Goal: Task Accomplishment & Management: Use online tool/utility

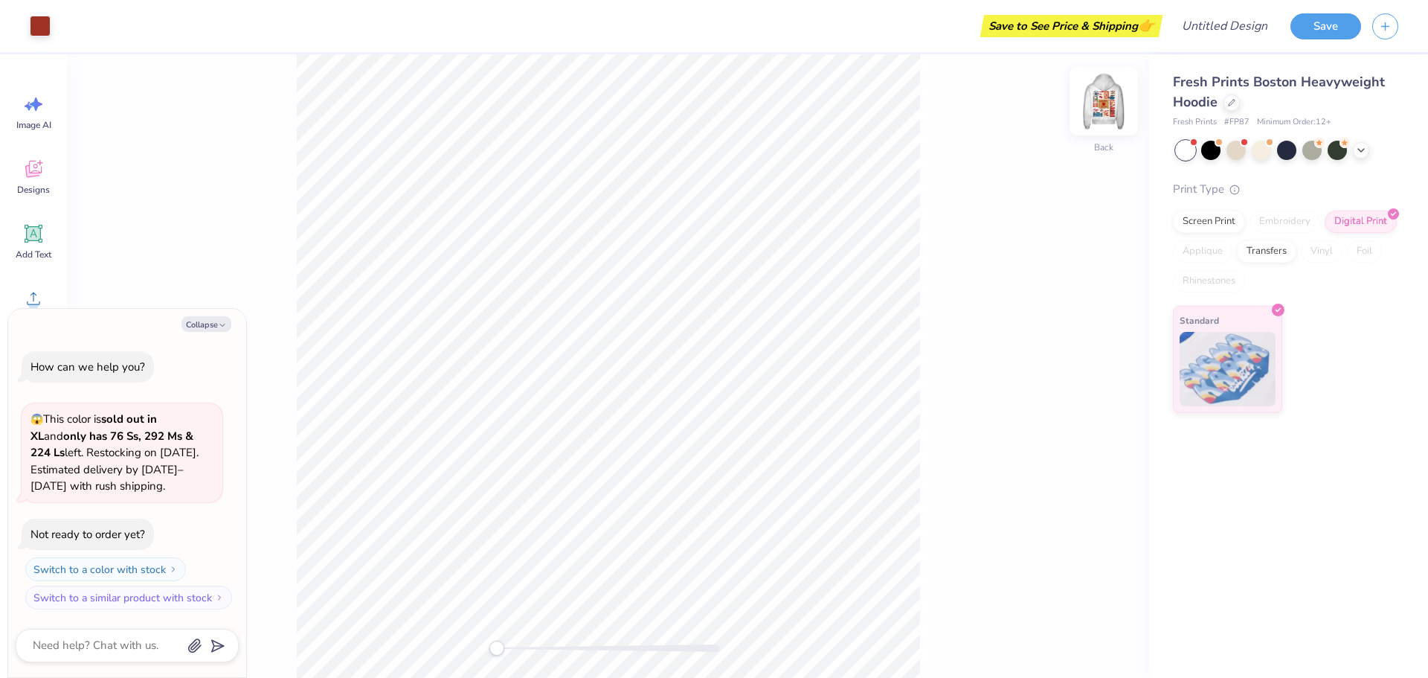
click at [1094, 108] on img at bounding box center [1104, 101] width 60 height 60
click at [1100, 102] on img at bounding box center [1104, 101] width 30 height 30
click at [1114, 106] on img at bounding box center [1104, 101] width 60 height 60
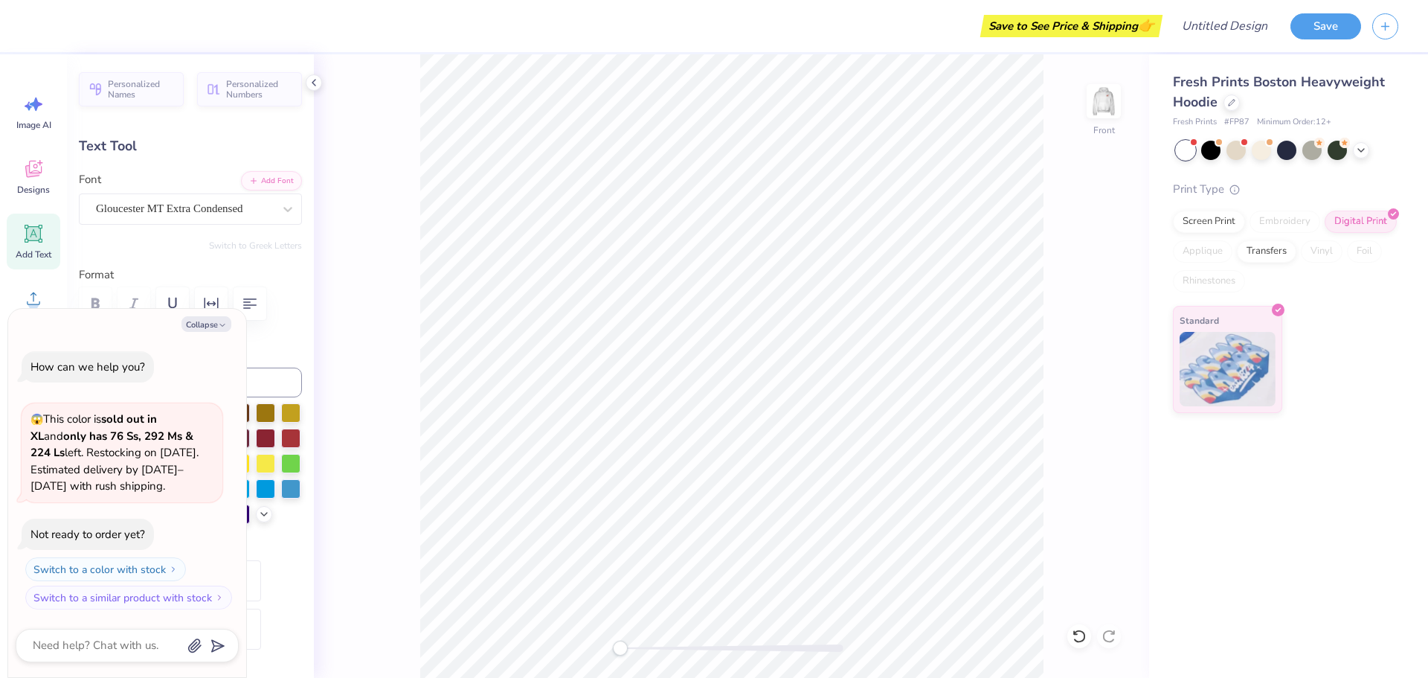
scroll to position [12, 3]
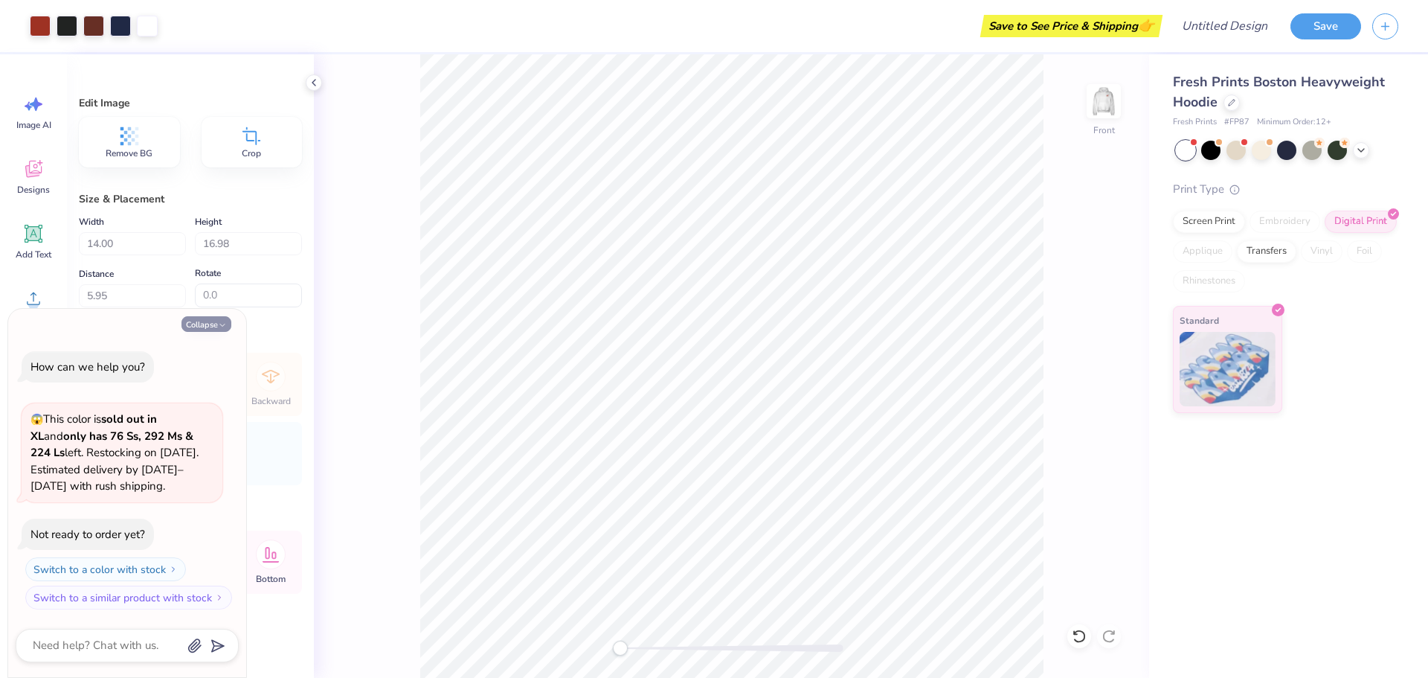
click at [214, 327] on button "Collapse" at bounding box center [207, 324] width 50 height 16
type textarea "x"
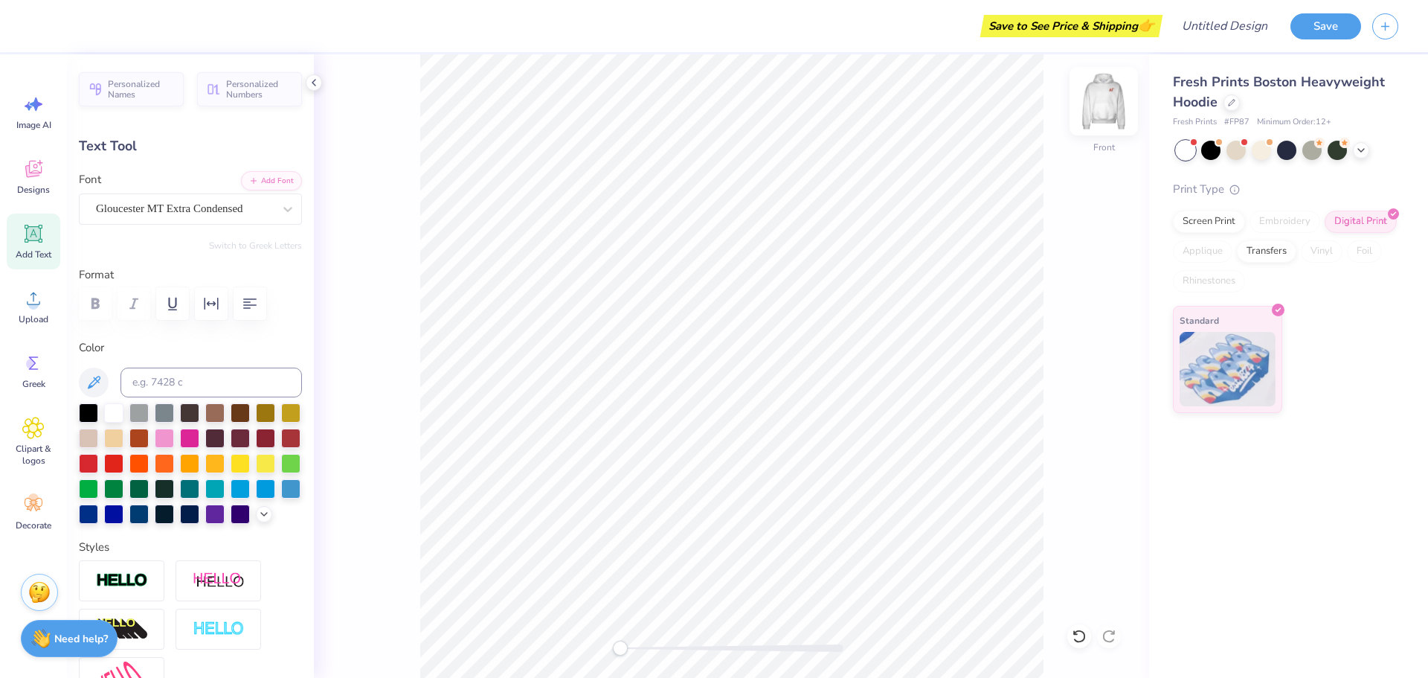
click at [1112, 106] on img at bounding box center [1104, 101] width 60 height 60
click at [1117, 101] on img at bounding box center [1104, 101] width 60 height 60
click at [1110, 102] on img at bounding box center [1104, 101] width 30 height 30
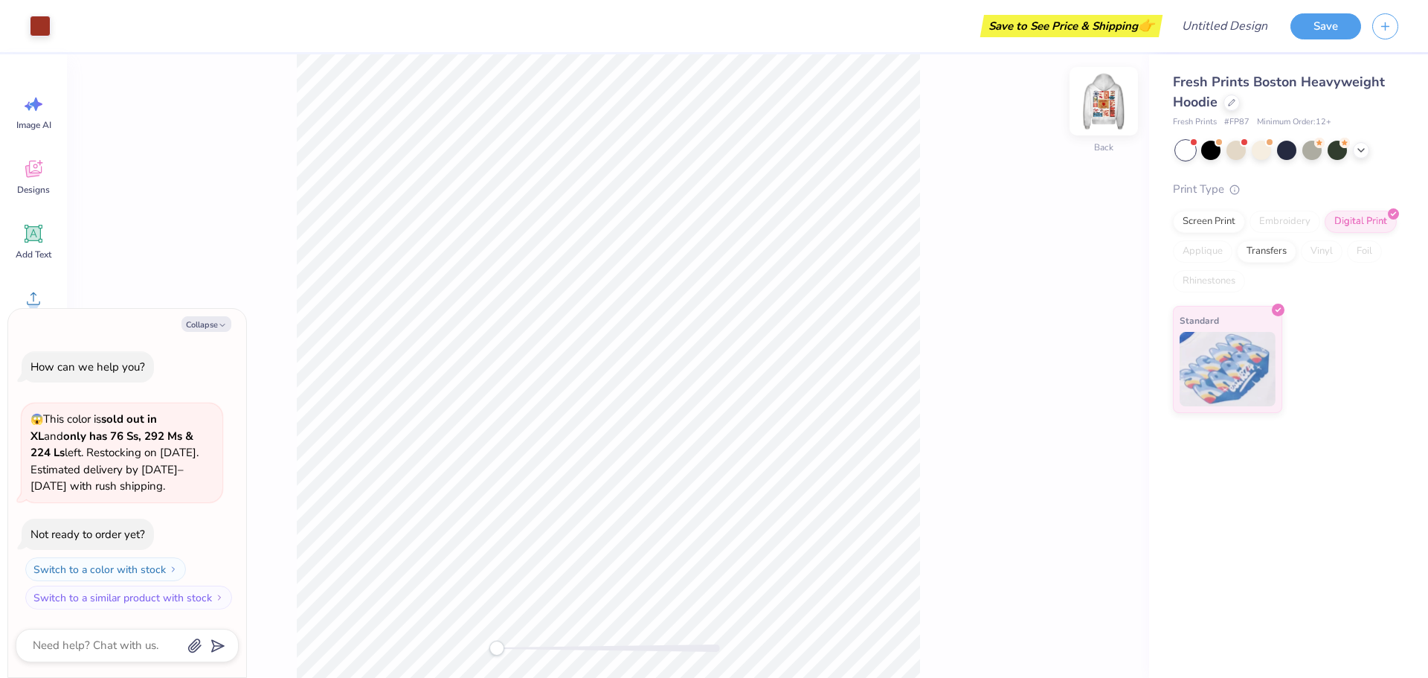
click at [1114, 115] on img at bounding box center [1104, 101] width 60 height 60
click at [226, 327] on icon "button" at bounding box center [222, 325] width 9 height 9
click at [211, 324] on button "Collapse" at bounding box center [207, 324] width 50 height 16
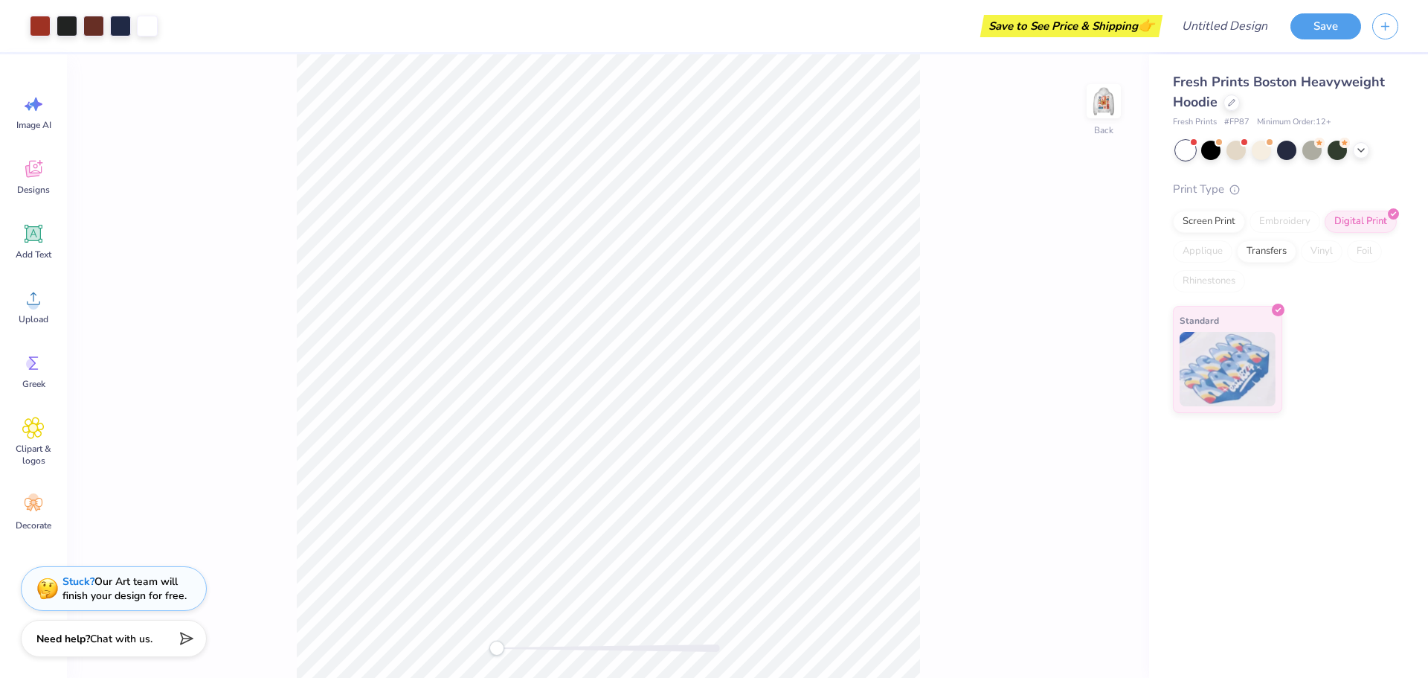
click at [541, 648] on div at bounding box center [608, 647] width 223 height 7
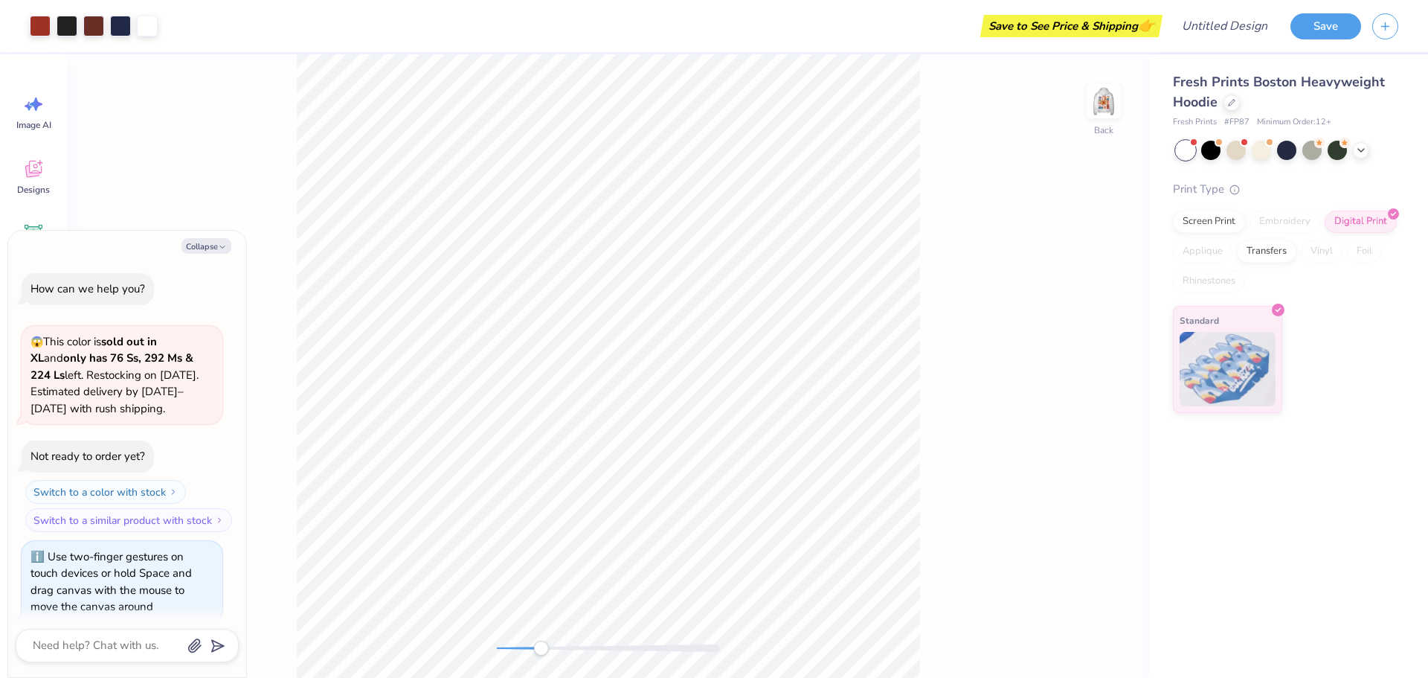
scroll to position [13, 0]
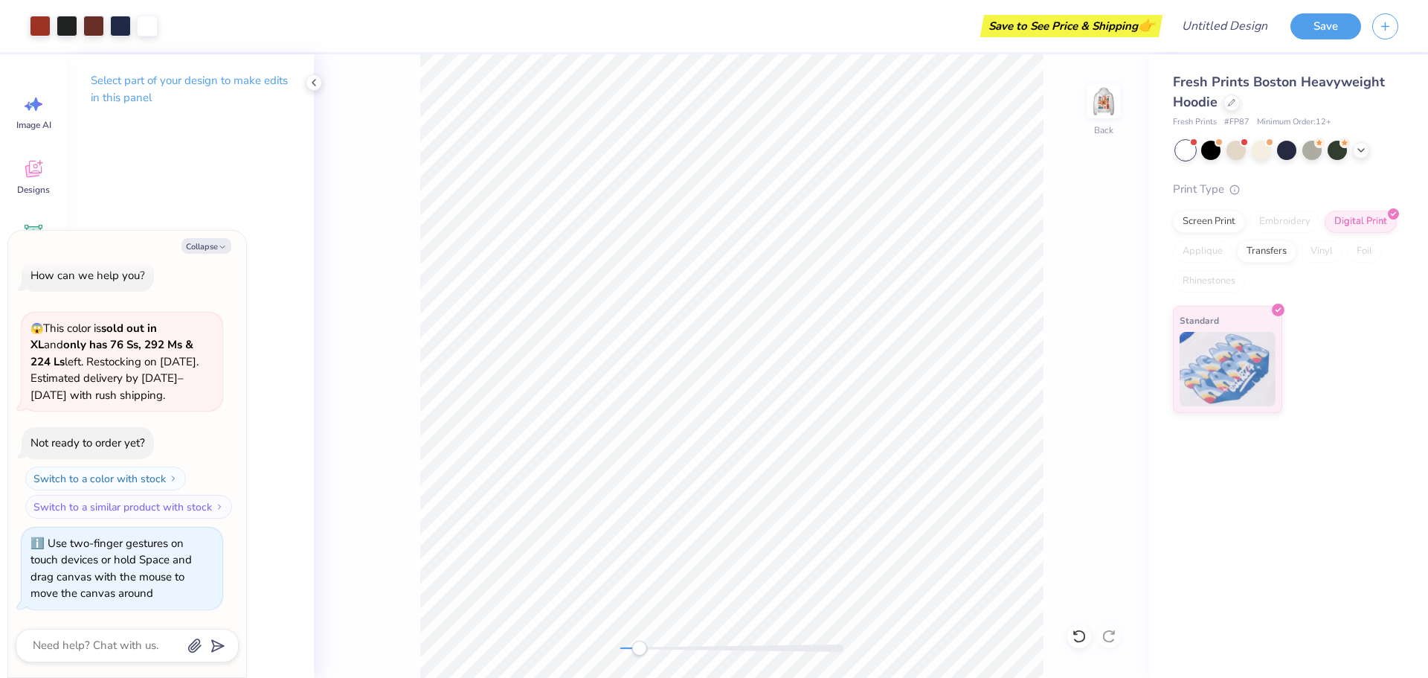
click at [639, 652] on div at bounding box center [731, 648] width 223 height 15
click at [597, 655] on div "Back" at bounding box center [731, 365] width 835 height 623
click at [1109, 105] on img at bounding box center [1104, 101] width 60 height 60
type textarea "x"
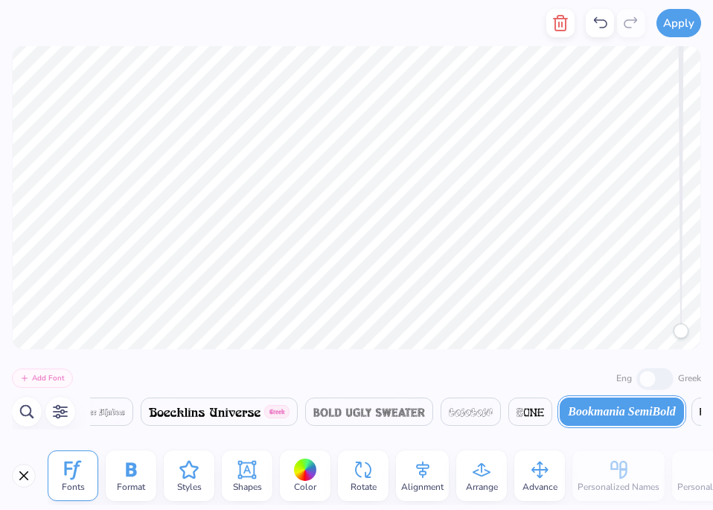
scroll to position [13, 1]
type textarea "Phi"
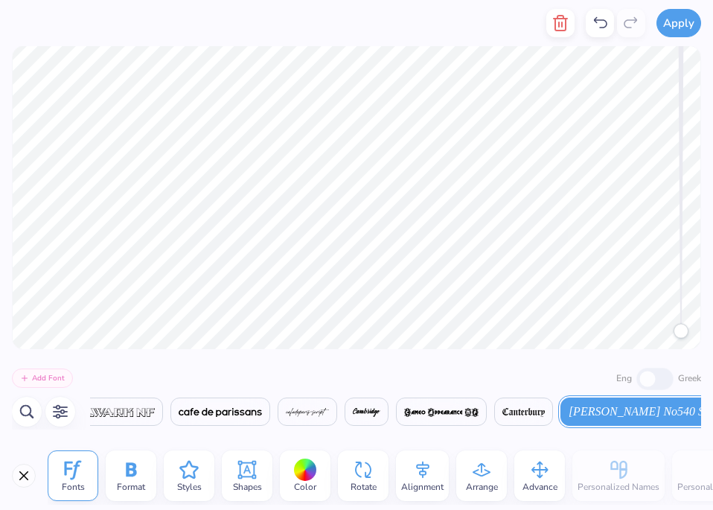
scroll to position [0, 4927]
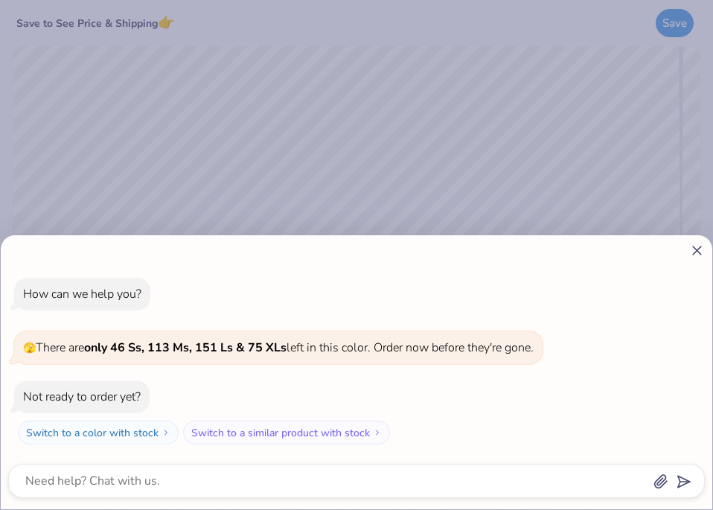
click at [702, 246] on icon at bounding box center [697, 251] width 16 height 16
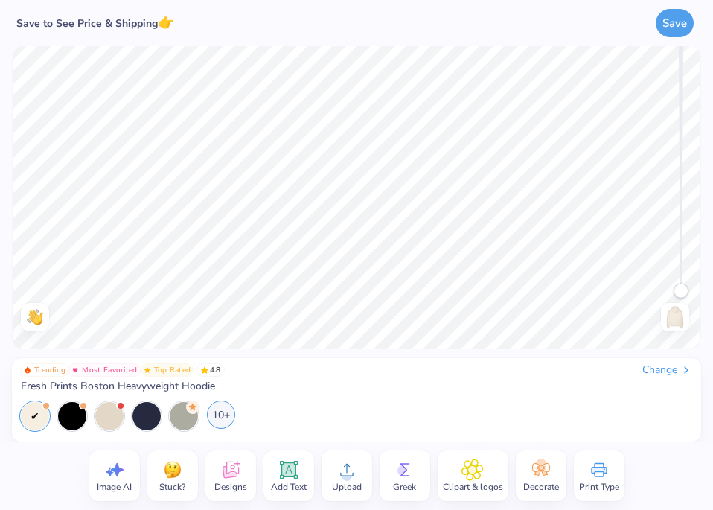
click at [218, 415] on div "10+" at bounding box center [221, 414] width 28 height 28
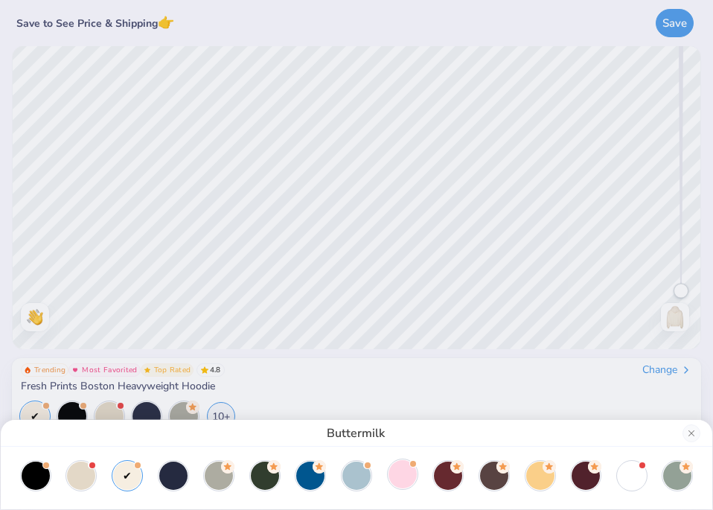
click at [409, 481] on div at bounding box center [402, 474] width 28 height 28
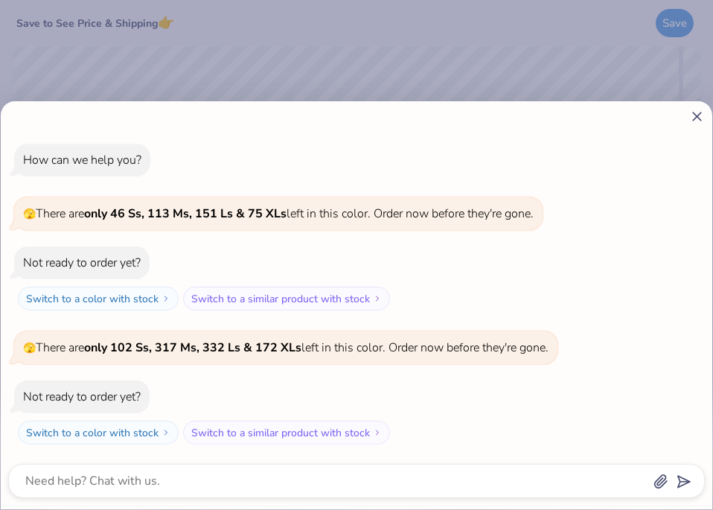
click at [694, 109] on icon at bounding box center [697, 117] width 16 height 16
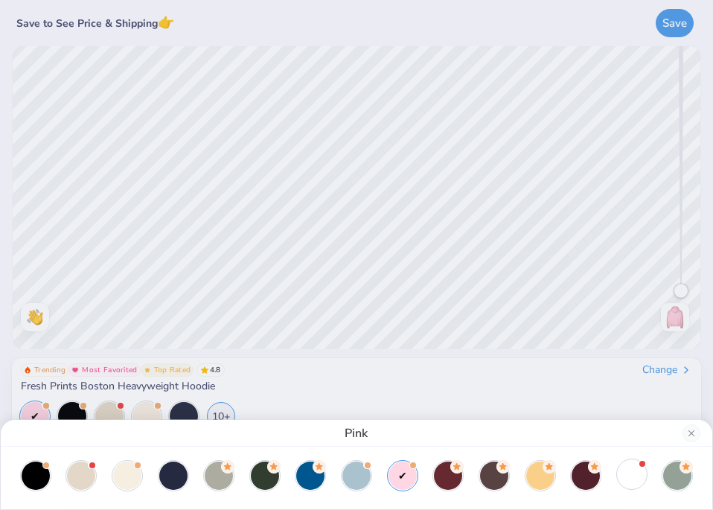
click at [635, 478] on div at bounding box center [631, 474] width 28 height 28
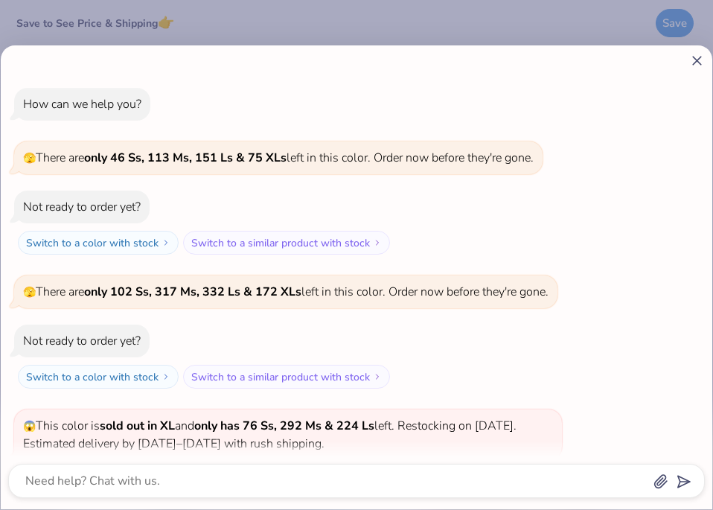
scroll to position [114, 0]
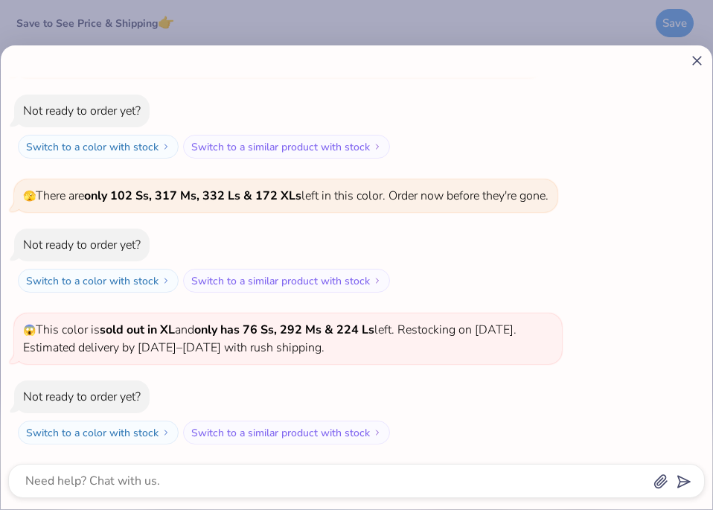
click at [693, 59] on icon at bounding box center [697, 61] width 16 height 16
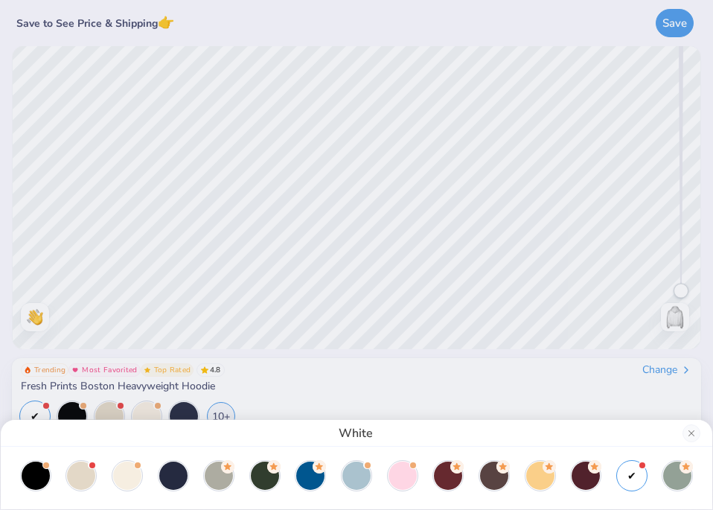
click at [613, 318] on div "White" at bounding box center [356, 255] width 713 height 510
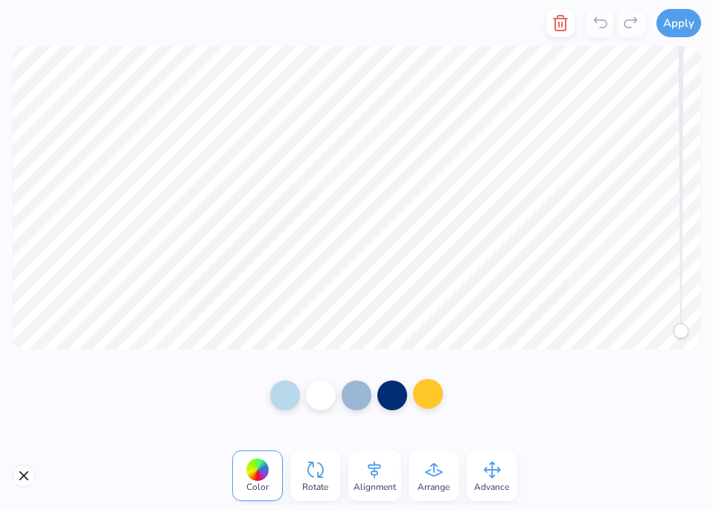
click at [417, 396] on div at bounding box center [428, 394] width 30 height 30
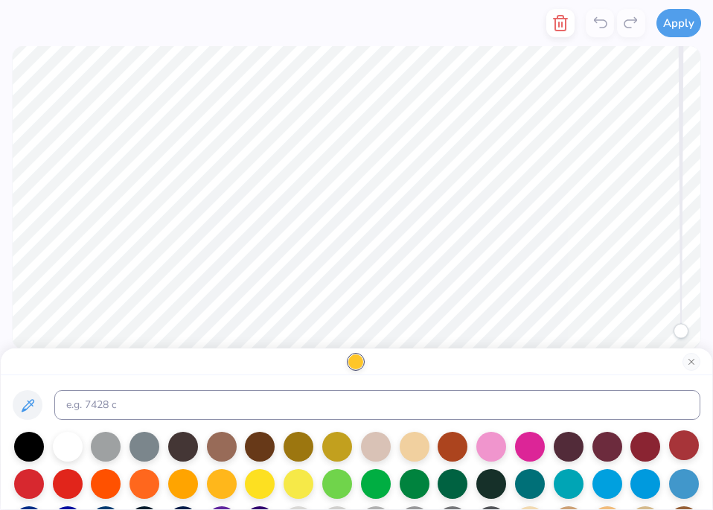
click at [676, 444] on div at bounding box center [684, 445] width 30 height 30
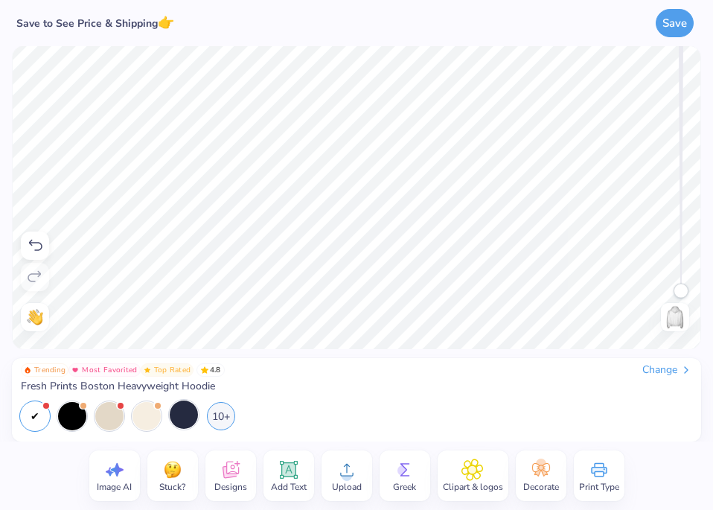
click at [193, 414] on div at bounding box center [184, 414] width 28 height 28
click at [225, 413] on div "10+" at bounding box center [221, 414] width 28 height 28
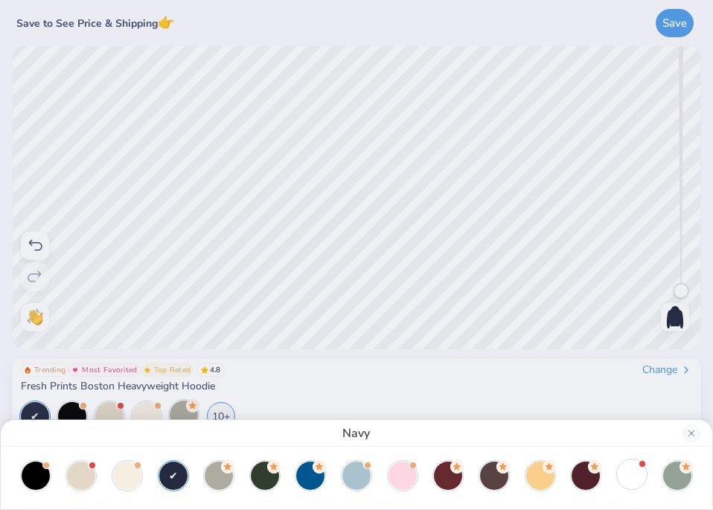
click at [629, 471] on div at bounding box center [631, 474] width 28 height 28
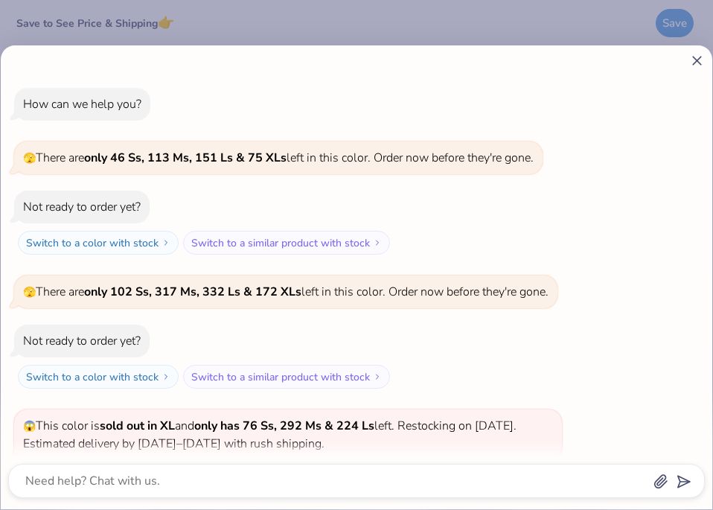
scroll to position [266, 0]
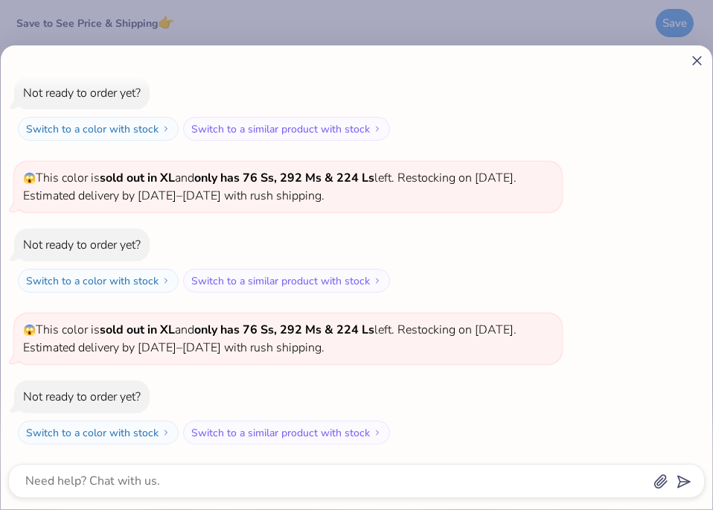
click at [699, 60] on line at bounding box center [697, 61] width 8 height 8
type textarea "x"
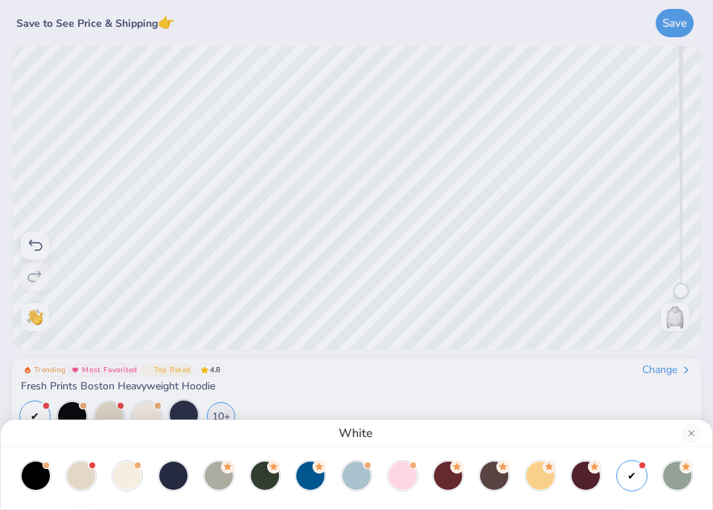
click at [365, 401] on div "White" at bounding box center [356, 255] width 713 height 510
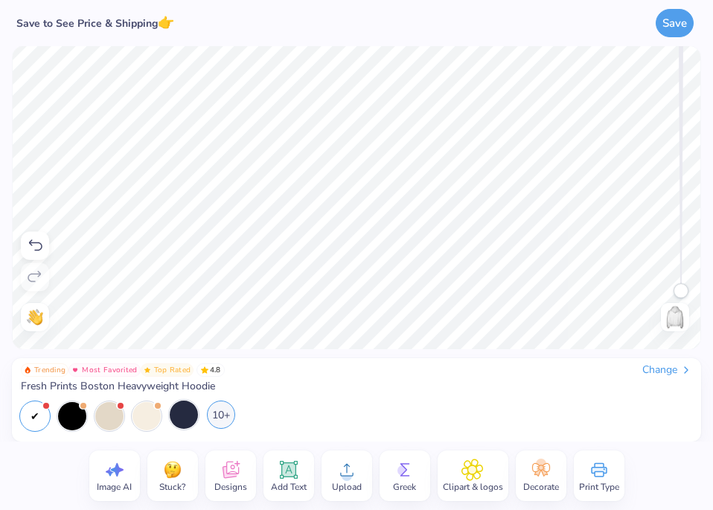
click at [222, 415] on div "10+" at bounding box center [221, 414] width 28 height 28
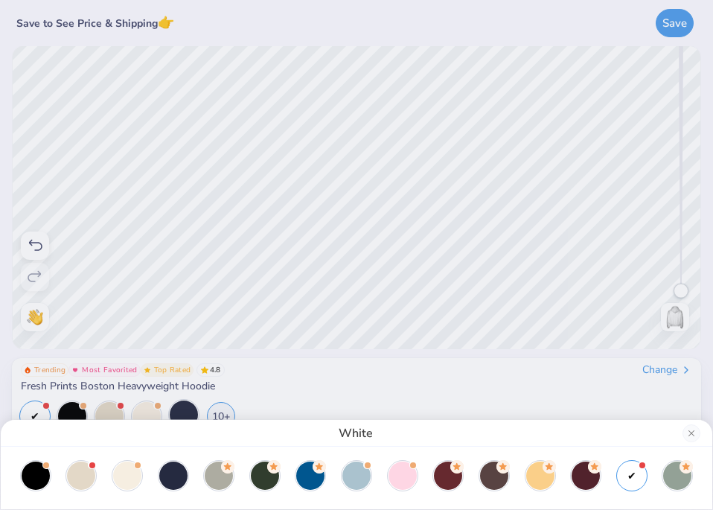
click at [347, 379] on div "White" at bounding box center [356, 255] width 713 height 510
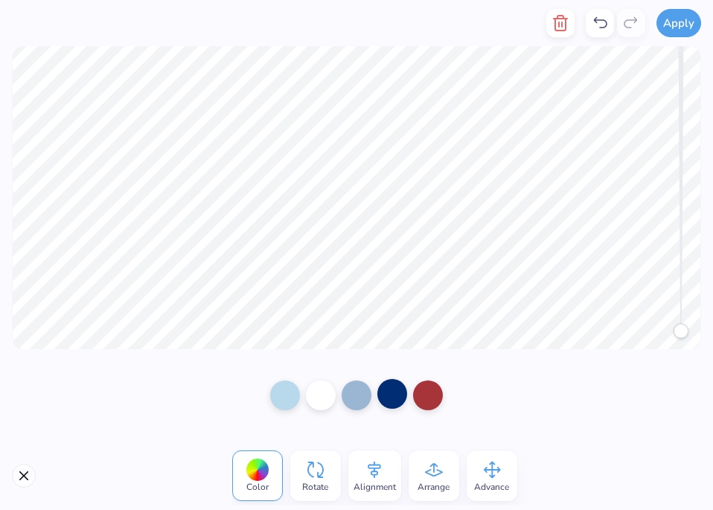
click at [383, 394] on div at bounding box center [392, 394] width 30 height 30
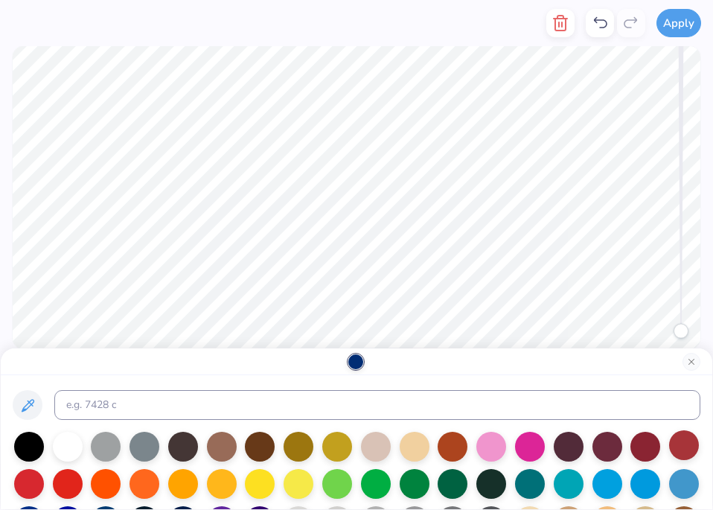
click at [676, 455] on div at bounding box center [684, 445] width 30 height 30
click at [69, 452] on div at bounding box center [68, 445] width 30 height 30
click at [670, 455] on div at bounding box center [684, 445] width 30 height 30
click at [669, 450] on div at bounding box center [684, 445] width 30 height 30
click at [640, 448] on div at bounding box center [645, 445] width 30 height 30
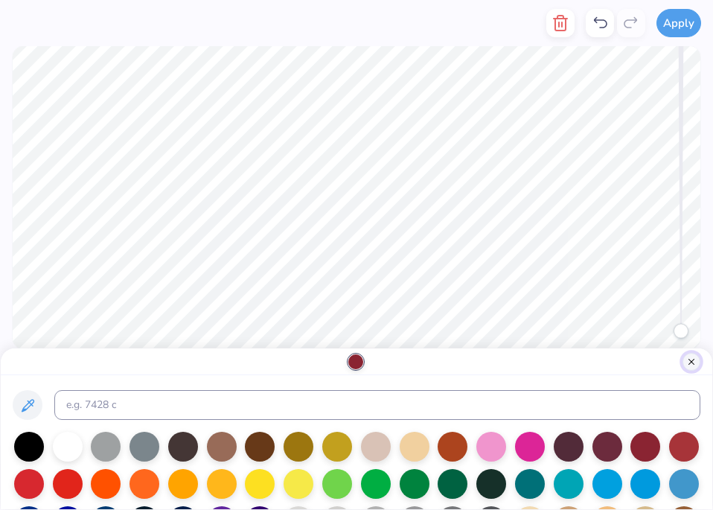
click at [693, 359] on button "Close" at bounding box center [691, 362] width 18 height 18
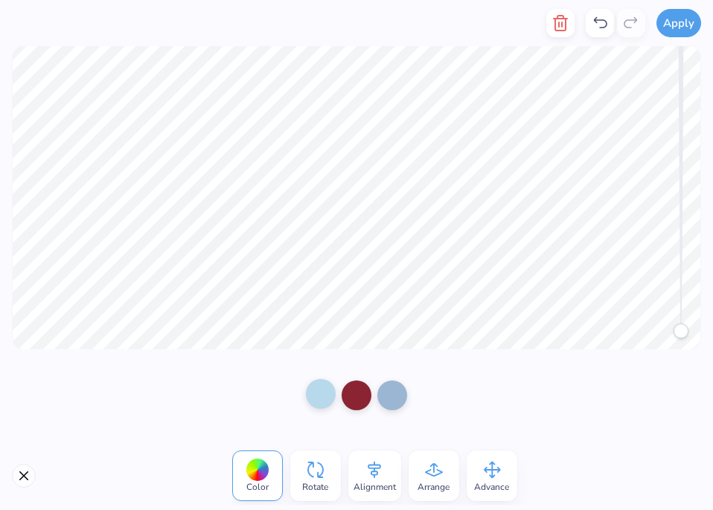
click at [321, 392] on div at bounding box center [321, 394] width 30 height 30
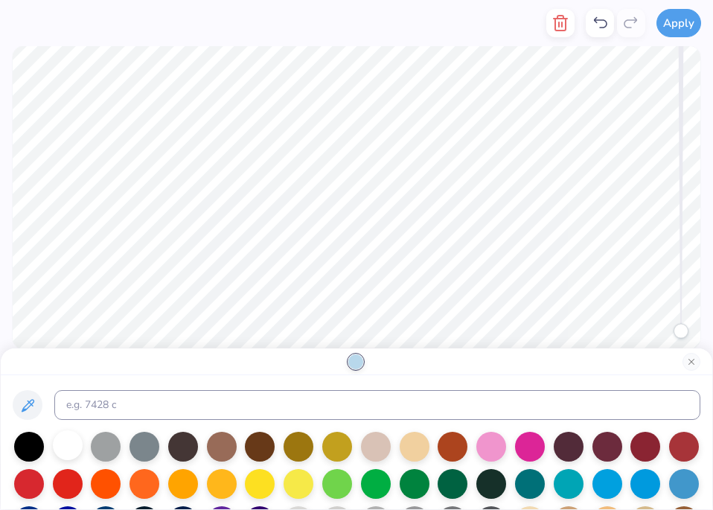
click at [60, 443] on div at bounding box center [68, 445] width 30 height 30
click at [692, 362] on button "Close" at bounding box center [691, 362] width 18 height 18
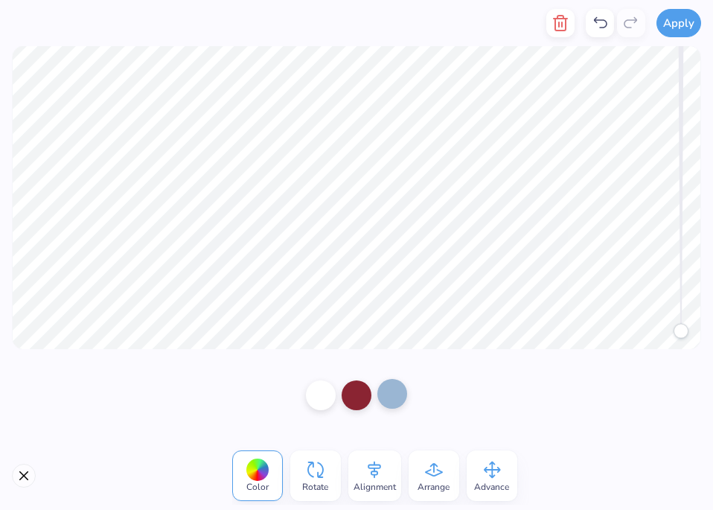
click at [393, 399] on div at bounding box center [392, 394] width 30 height 30
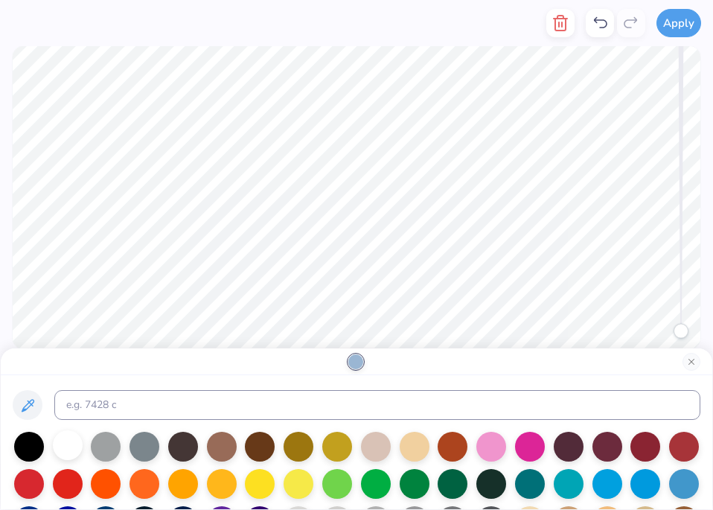
click at [74, 451] on div at bounding box center [68, 445] width 30 height 30
click at [691, 359] on button "Close" at bounding box center [691, 362] width 18 height 18
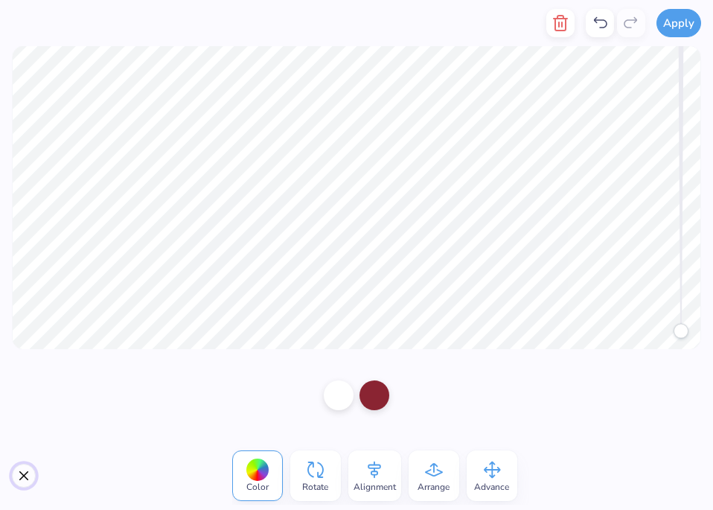
click at [28, 475] on button "Close" at bounding box center [24, 475] width 24 height 24
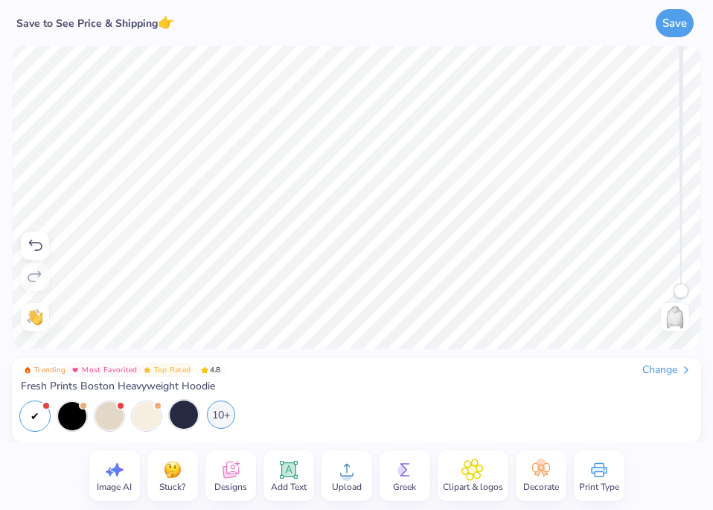
click at [227, 411] on div "10+" at bounding box center [221, 414] width 28 height 28
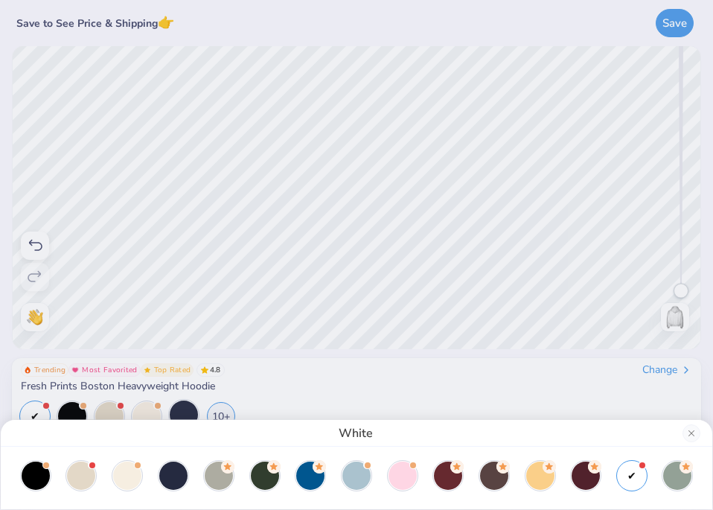
click at [371, 385] on div "White" at bounding box center [356, 255] width 713 height 510
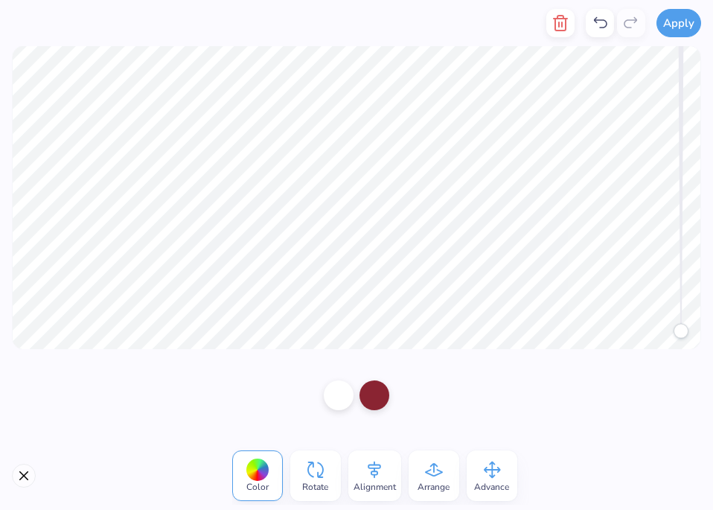
click at [301, 472] on div "Rotate" at bounding box center [315, 475] width 51 height 51
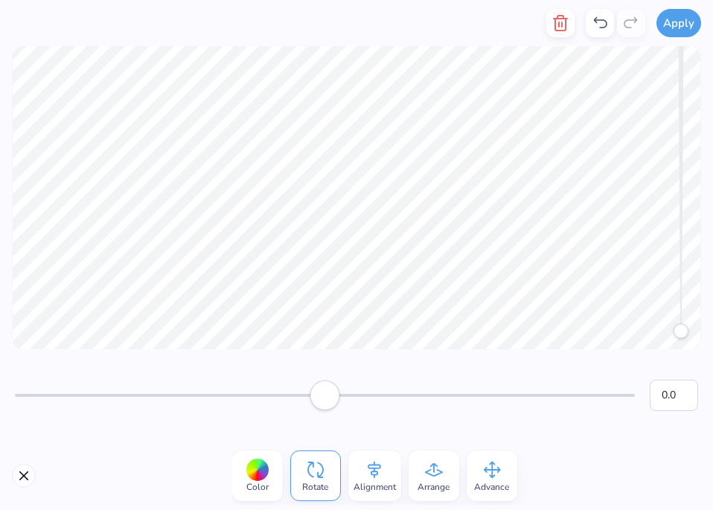
click at [269, 473] on div "Color" at bounding box center [257, 475] width 51 height 51
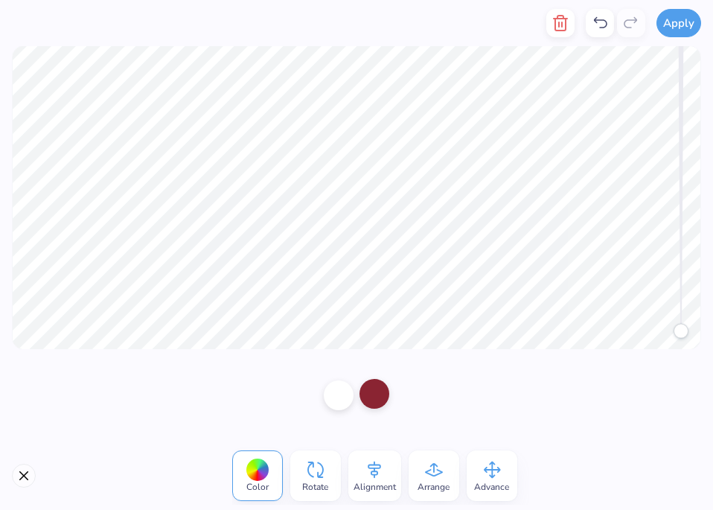
click at [370, 397] on div at bounding box center [374, 394] width 30 height 30
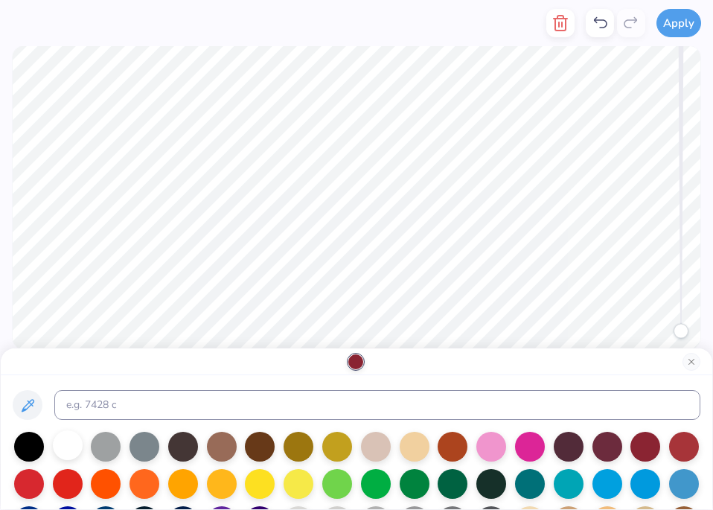
click at [54, 449] on div at bounding box center [68, 445] width 30 height 30
click at [481, 446] on div at bounding box center [491, 445] width 30 height 30
click at [691, 365] on button "Close" at bounding box center [691, 362] width 18 height 18
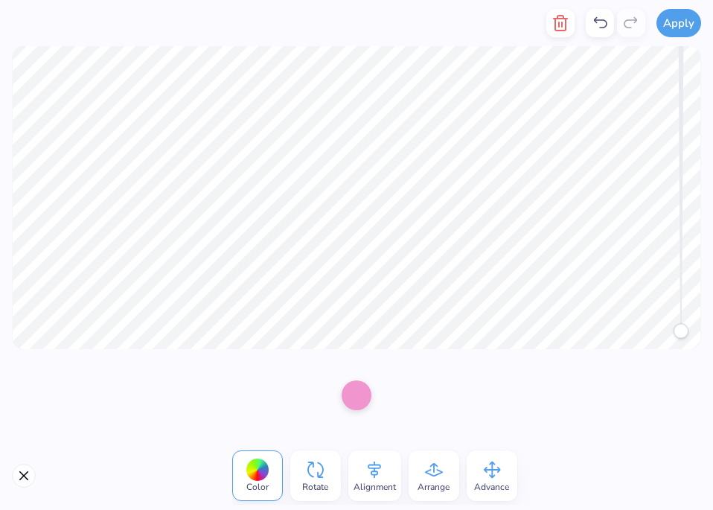
click at [600, 28] on icon at bounding box center [600, 23] width 18 height 18
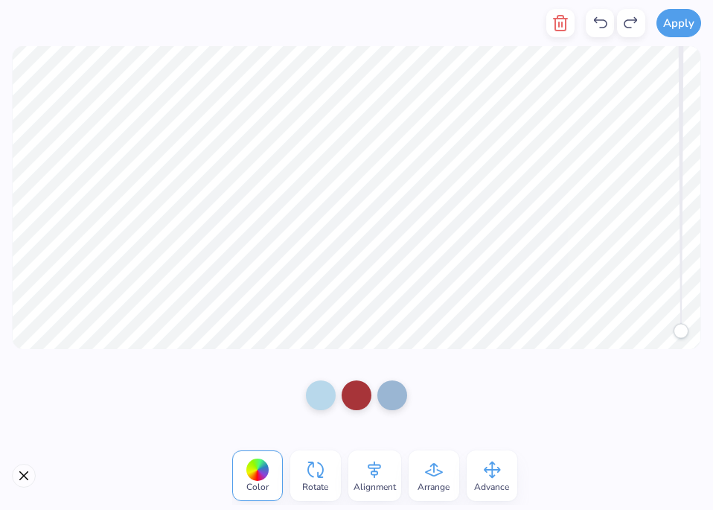
click at [600, 28] on icon at bounding box center [600, 23] width 18 height 18
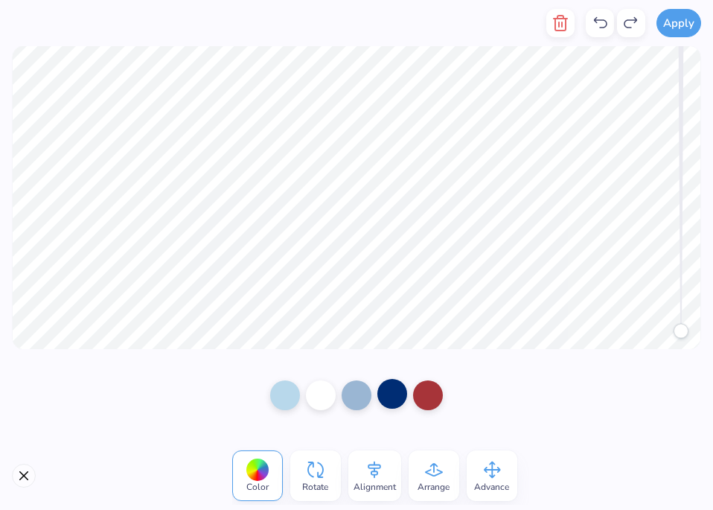
click at [396, 404] on div at bounding box center [392, 394] width 30 height 30
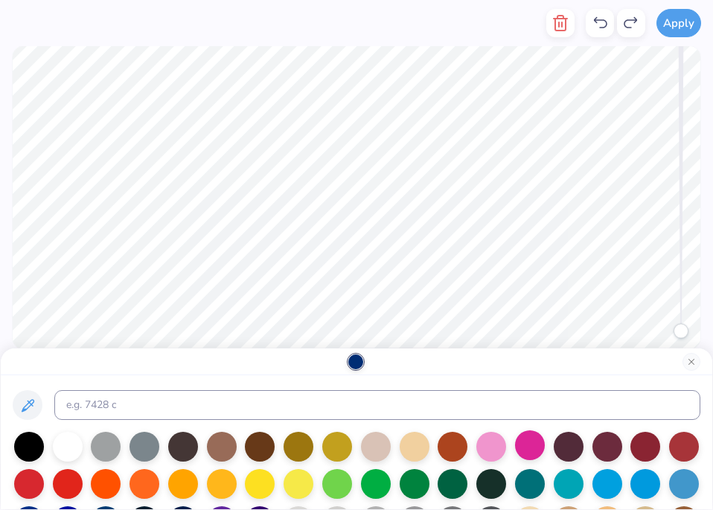
click at [529, 449] on div at bounding box center [530, 445] width 30 height 30
click at [635, 442] on div at bounding box center [645, 445] width 30 height 30
click at [695, 358] on button "Close" at bounding box center [691, 362] width 18 height 18
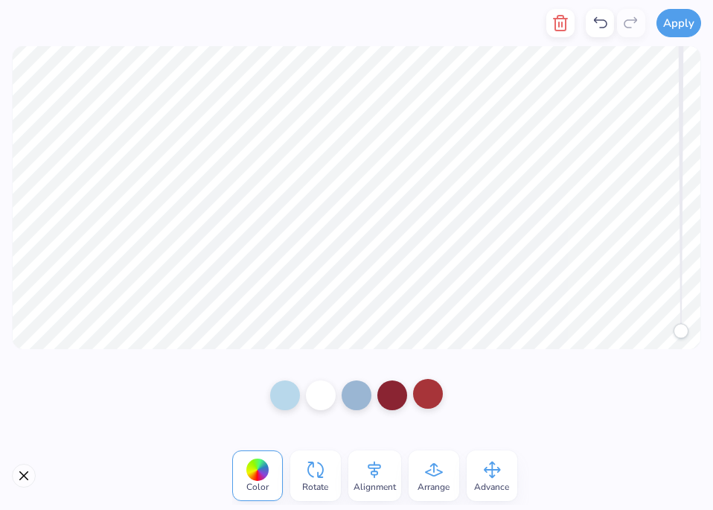
click at [429, 391] on div at bounding box center [428, 394] width 30 height 30
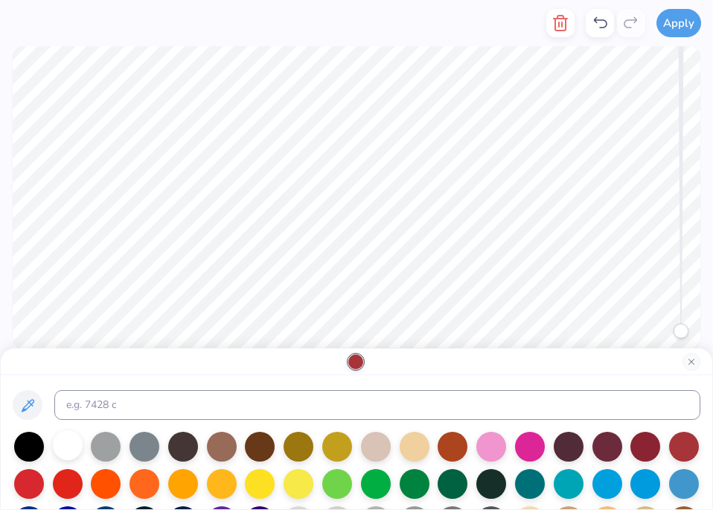
click at [71, 446] on div at bounding box center [68, 445] width 30 height 30
click at [694, 360] on button "Close" at bounding box center [691, 362] width 18 height 18
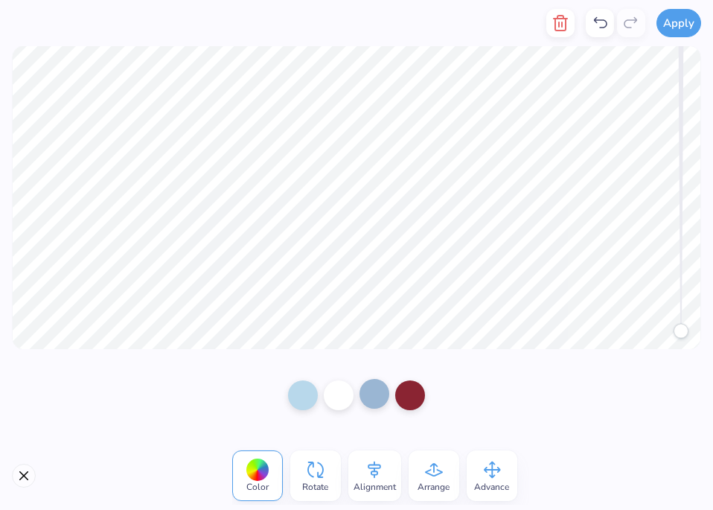
click at [370, 391] on div at bounding box center [374, 394] width 30 height 30
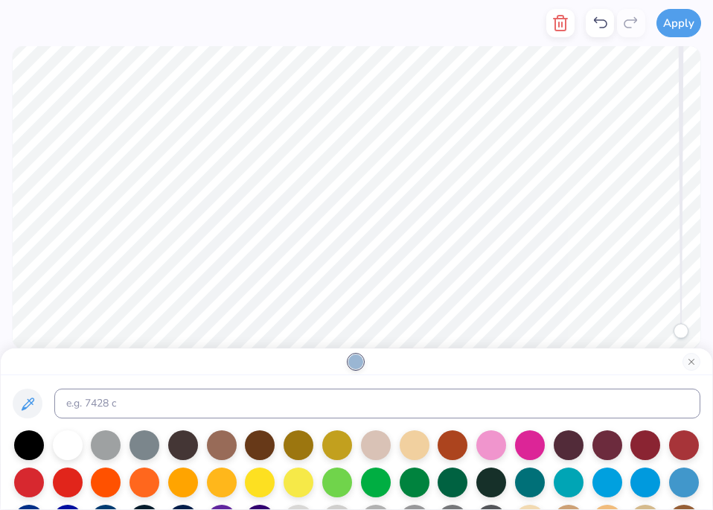
scroll to position [0, 0]
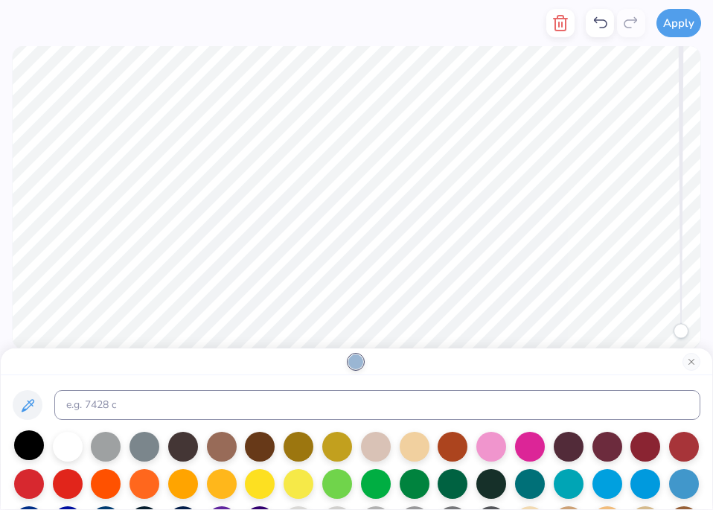
click at [31, 449] on div at bounding box center [29, 445] width 30 height 30
click at [592, 443] on div at bounding box center [607, 445] width 30 height 30
click at [630, 443] on div at bounding box center [645, 445] width 30 height 30
click at [694, 361] on button "Close" at bounding box center [691, 362] width 18 height 18
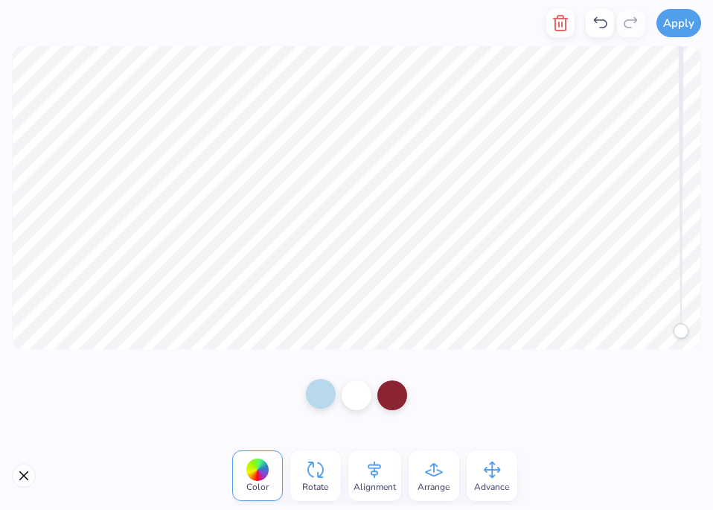
click at [325, 396] on div at bounding box center [321, 394] width 30 height 30
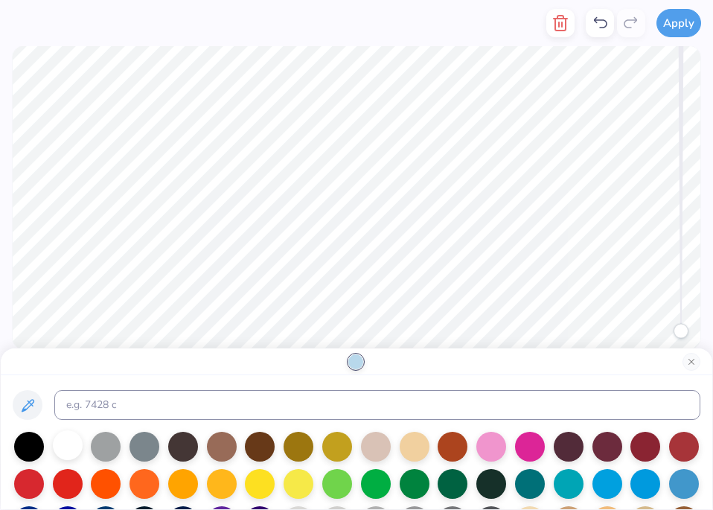
click at [66, 448] on div at bounding box center [68, 445] width 30 height 30
click at [685, 365] on button "Close" at bounding box center [691, 362] width 18 height 18
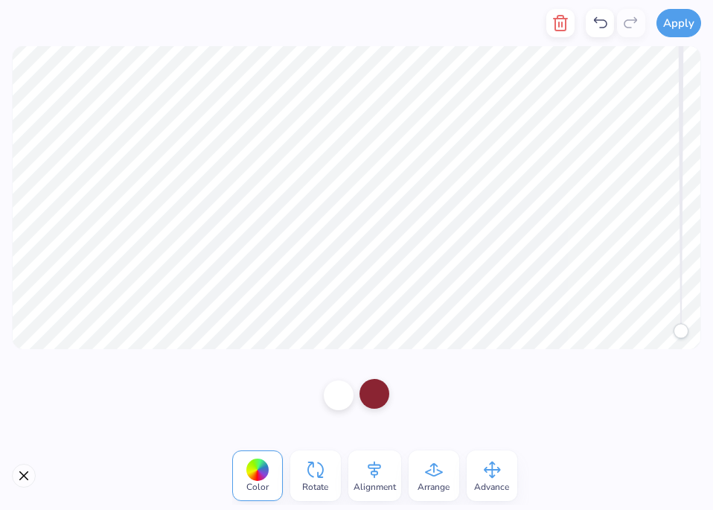
click at [370, 396] on div at bounding box center [374, 394] width 30 height 30
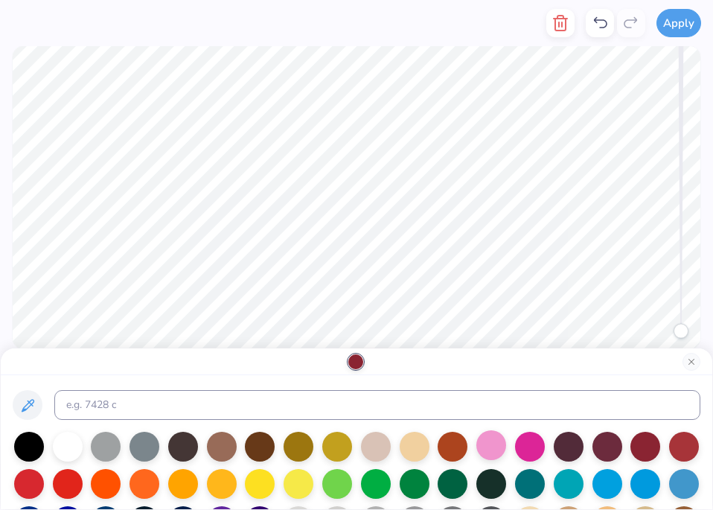
click at [499, 444] on div at bounding box center [491, 445] width 30 height 30
